Goal: Task Accomplishment & Management: Understand process/instructions

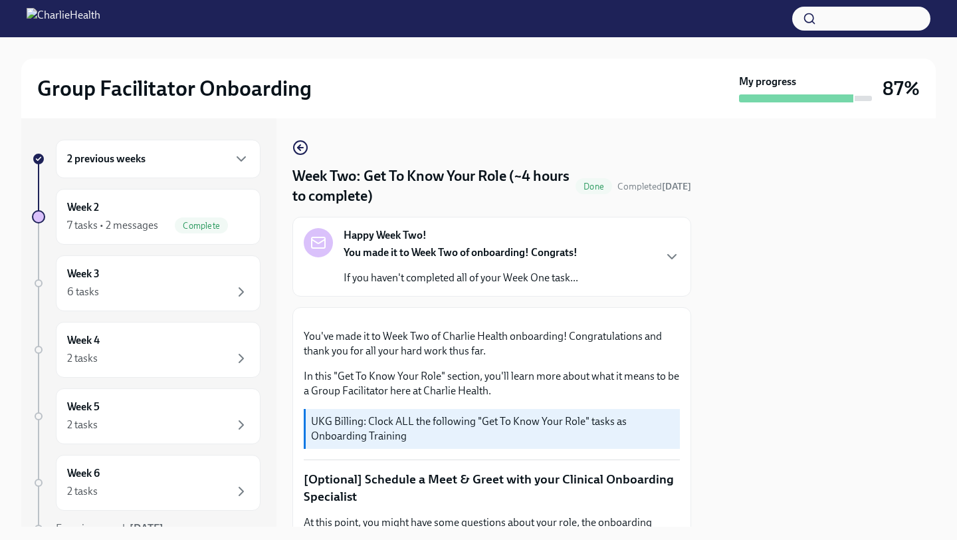
click at [153, 165] on div "2 previous weeks" at bounding box center [158, 159] width 182 height 16
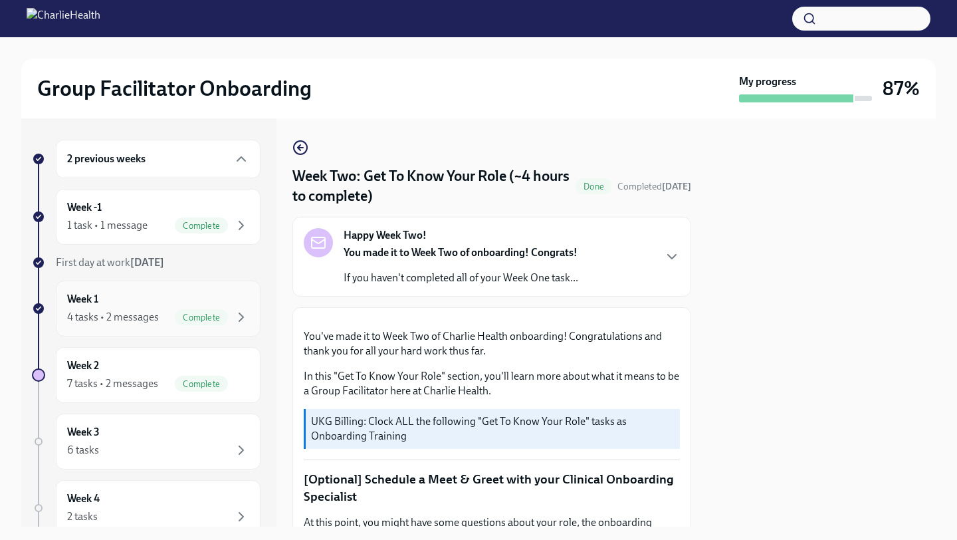
scroll to position [84, 0]
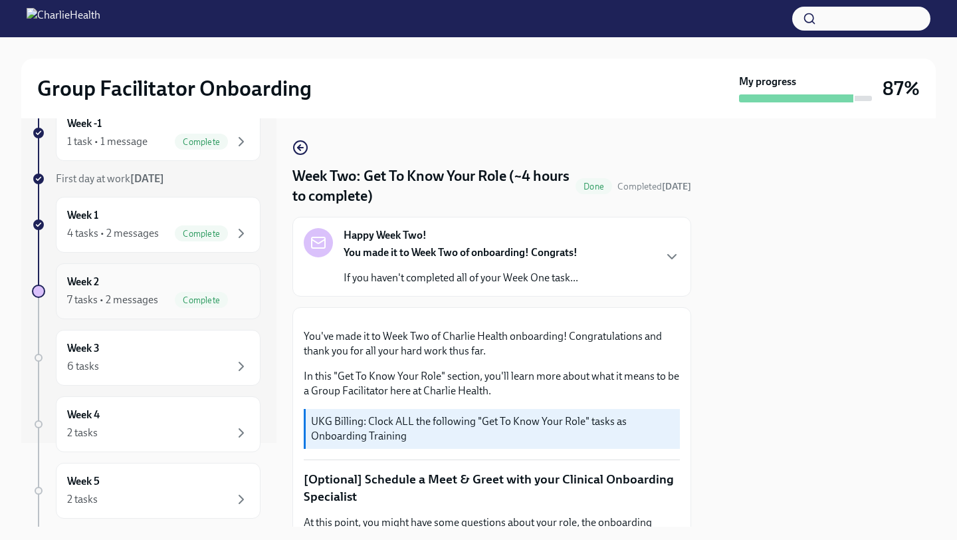
click at [128, 298] on div "7 tasks • 2 messages" at bounding box center [112, 299] width 91 height 15
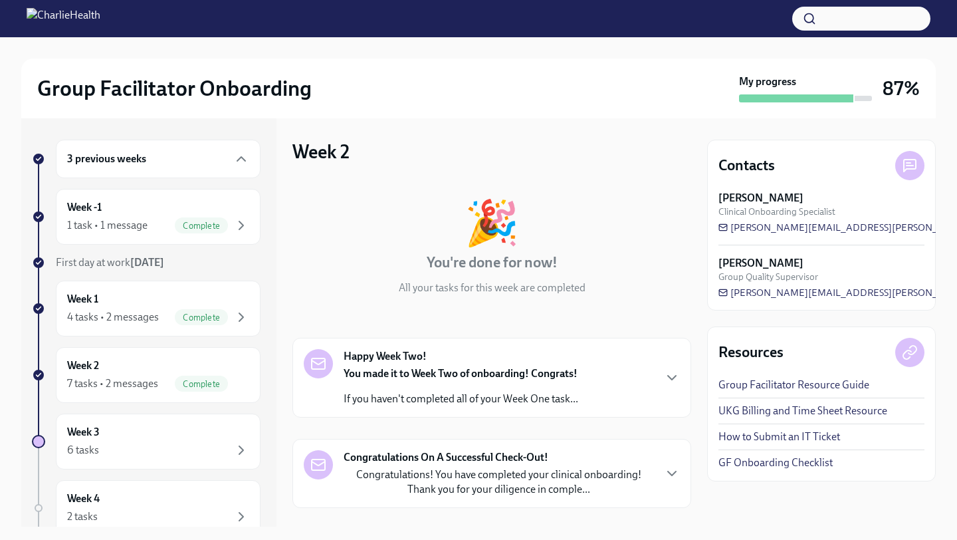
scroll to position [500, 0]
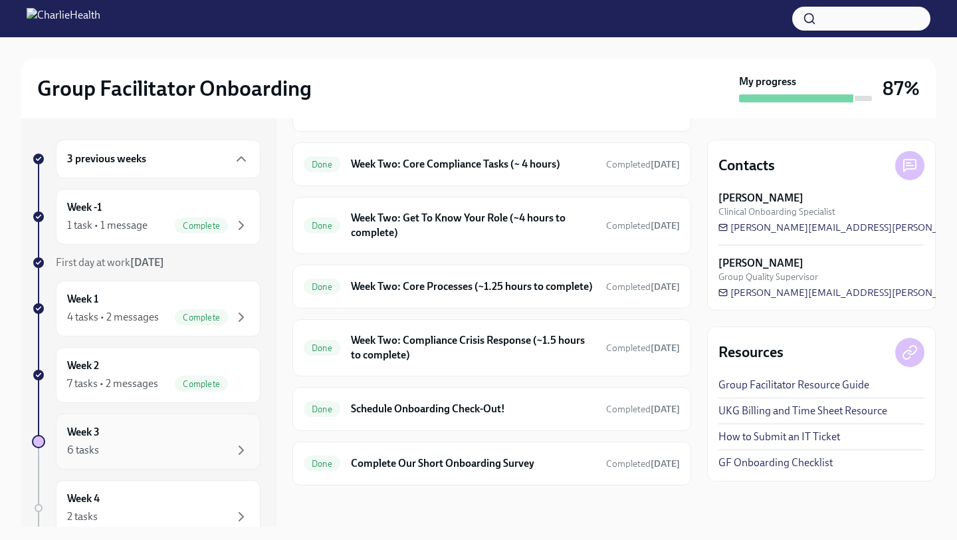
click at [152, 425] on div "Week 3 6 tasks" at bounding box center [158, 441] width 182 height 33
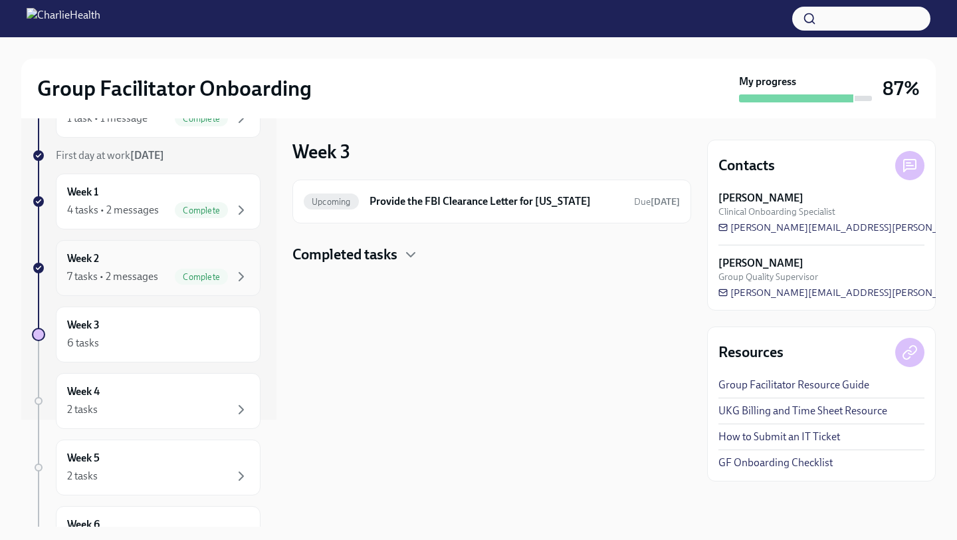
scroll to position [130, 0]
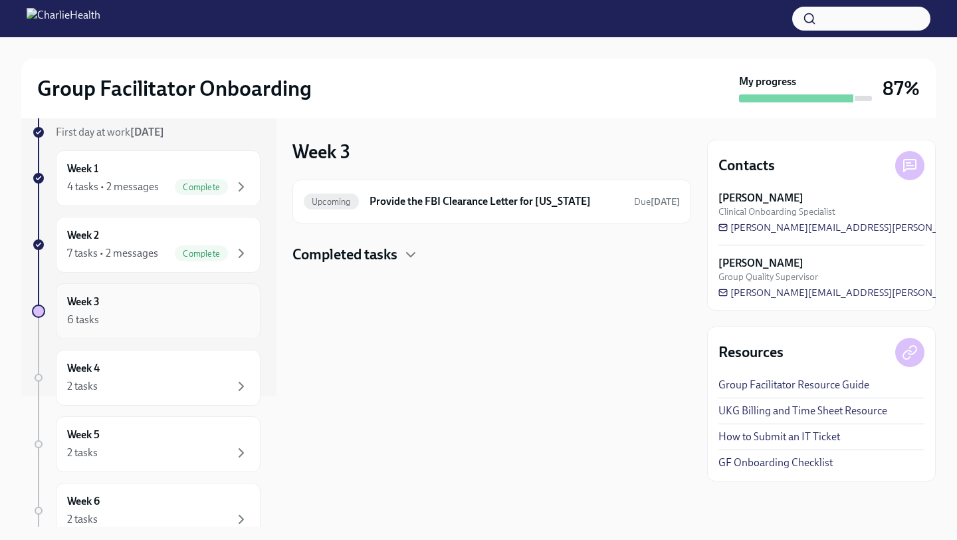
click at [122, 317] on div "6 tasks" at bounding box center [158, 320] width 182 height 16
click at [140, 375] on div "Week 4 2 tasks" at bounding box center [158, 377] width 182 height 33
click at [141, 346] on div "3 previous weeks Week -1 1 task • 1 message Complete First day at work [DATE] W…" at bounding box center [146, 312] width 229 height 607
click at [143, 332] on div "Week 3 6 tasks" at bounding box center [158, 311] width 205 height 56
click at [369, 254] on h4 "Completed tasks" at bounding box center [344, 255] width 105 height 20
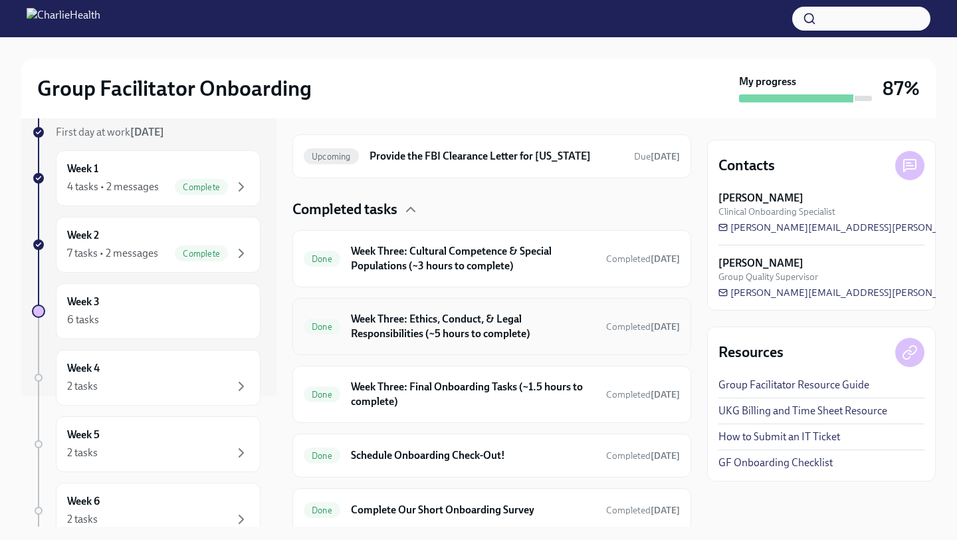
scroll to position [38, 0]
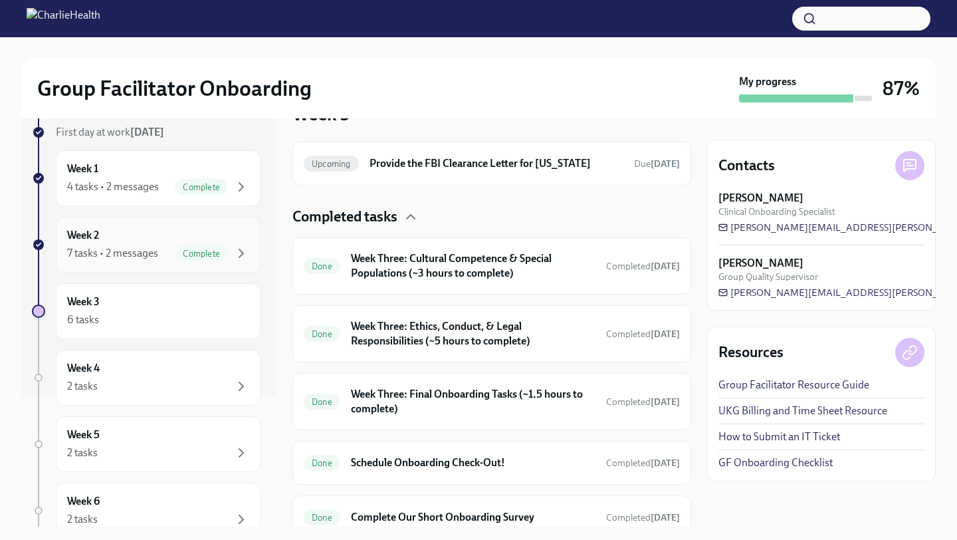
click at [133, 219] on div "Week 2 7 tasks • 2 messages Complete" at bounding box center [158, 245] width 205 height 56
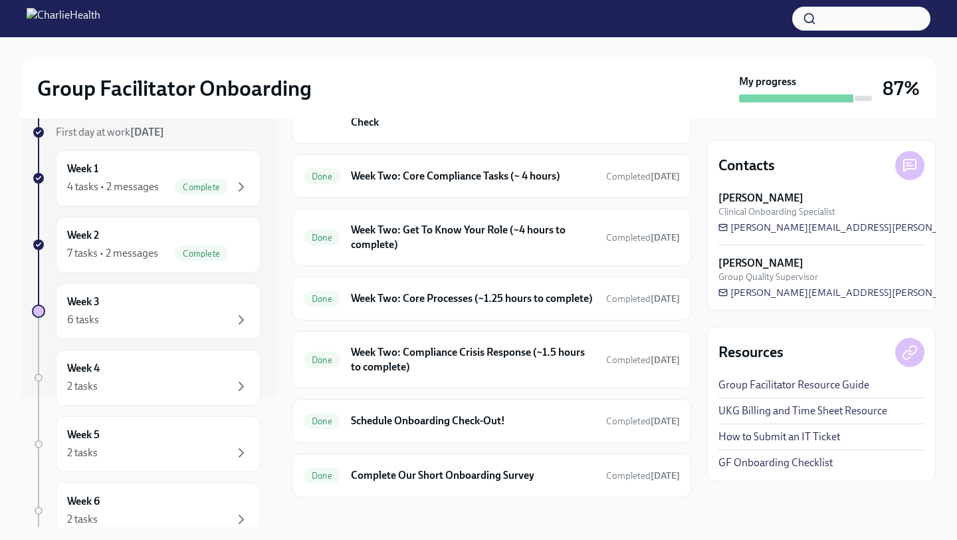
scroll to position [500, 0]
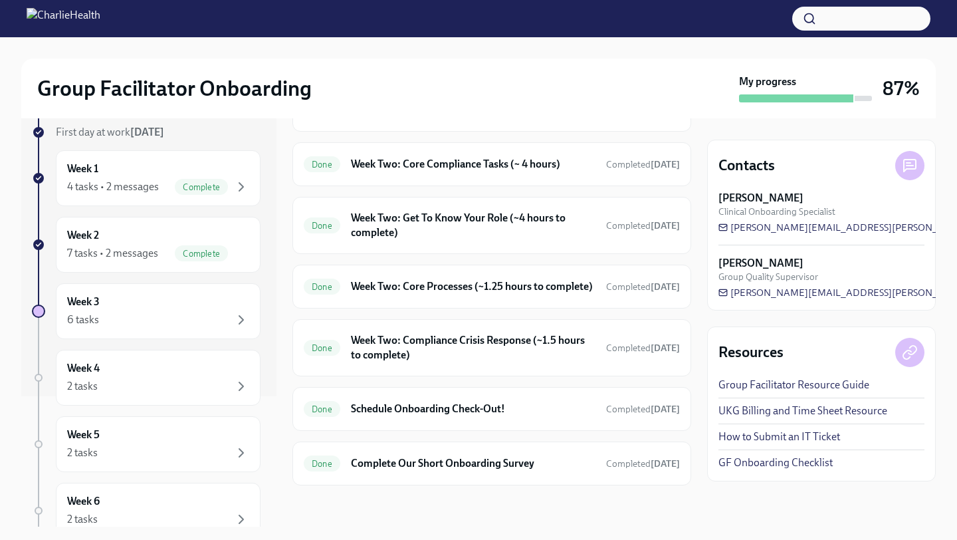
click at [825, 19] on button "button" at bounding box center [861, 19] width 138 height 24
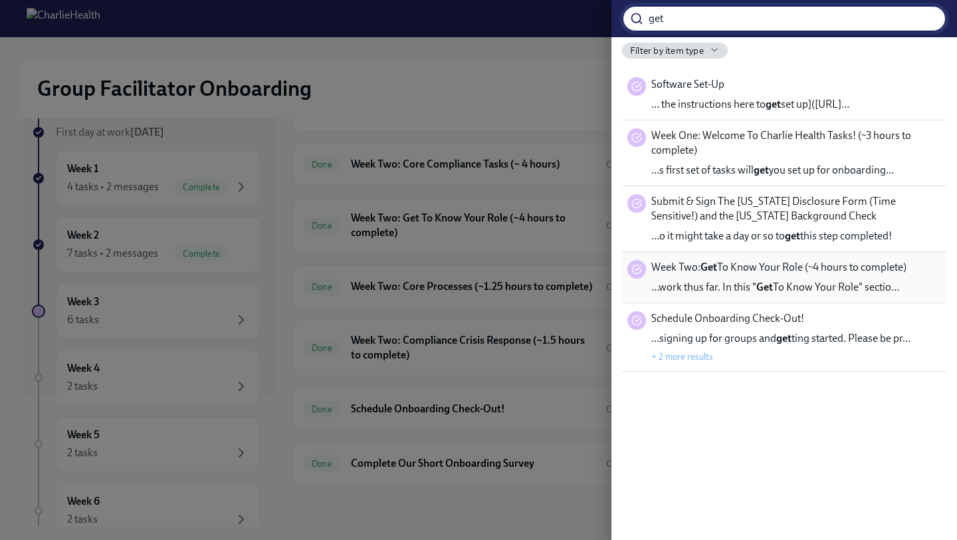
type input "get"
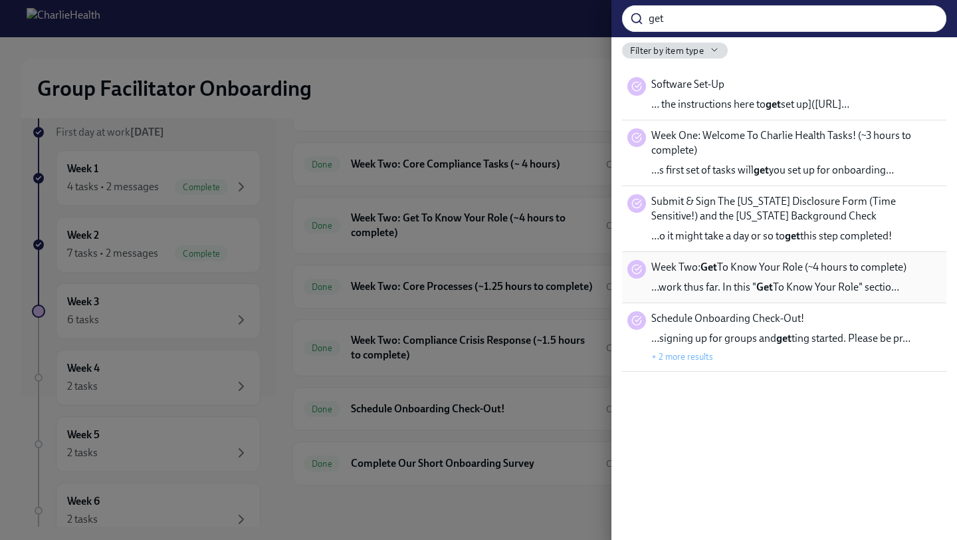
click at [851, 270] on span "Week Two: Get To Know Your Role (~4 hours to complete)" at bounding box center [778, 267] width 255 height 15
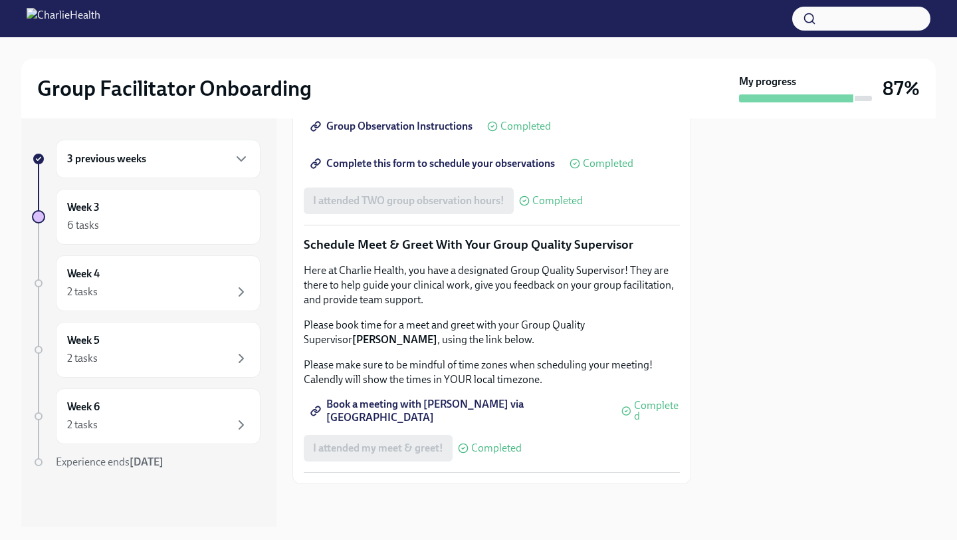
scroll to position [1253, 0]
click at [417, 412] on span "Book a meeting with [PERSON_NAME] via [GEOGRAPHIC_DATA]" at bounding box center [460, 410] width 294 height 13
